Goal: Find contact information: Obtain details needed to contact an individual or organization

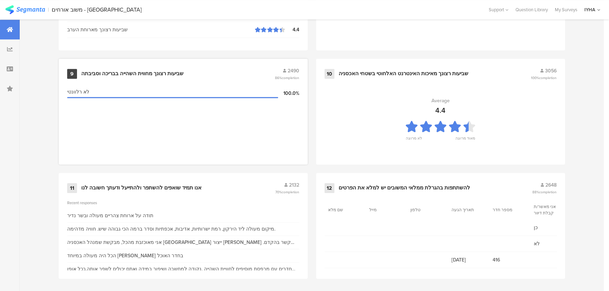
scroll to position [739, 0]
click at [134, 189] on div "11 אנו תמיד שואפים להשתפר ולהתייעל ודעתך חשובה לנו 2132 70% completion" at bounding box center [183, 186] width 232 height 13
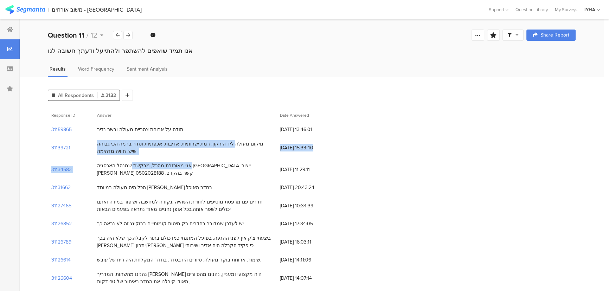
drag, startPoint x: 258, startPoint y: 145, endPoint x: 206, endPoint y: 161, distance: 55.0
click at [62, 167] on section "31134583" at bounding box center [61, 169] width 20 height 7
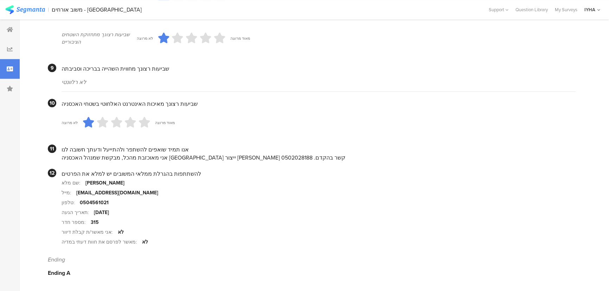
scroll to position [643, 0]
drag, startPoint x: 109, startPoint y: 183, endPoint x: 284, endPoint y: 259, distance: 190.9
click at [93, 203] on div "שם מלא: טליה שאשא כהן מייל: natslysh@gmail.com טלפון: 0504561021 תאריך הגעה: Au…" at bounding box center [319, 212] width 514 height 69
click at [123, 207] on section "טלפון: 0504561021" at bounding box center [319, 203] width 514 height 10
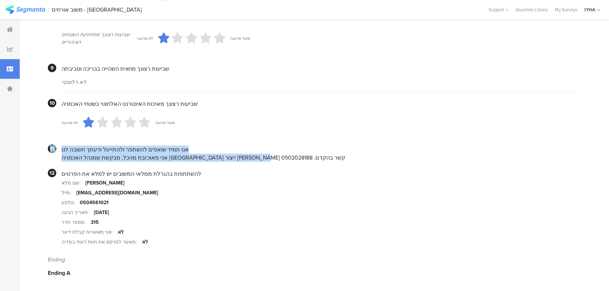
drag, startPoint x: 96, startPoint y: 158, endPoint x: 37, endPoint y: 158, distance: 59.8
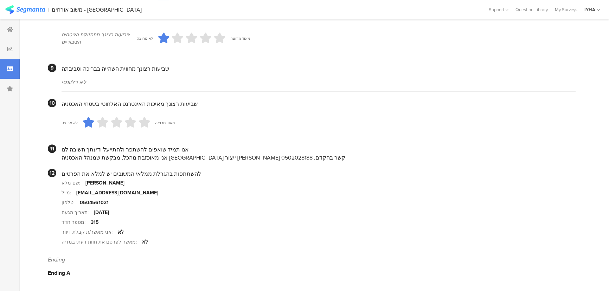
click at [250, 180] on section "שם מלא: טליה שאשא כהן" at bounding box center [319, 183] width 514 height 10
